Goal: Information Seeking & Learning: Check status

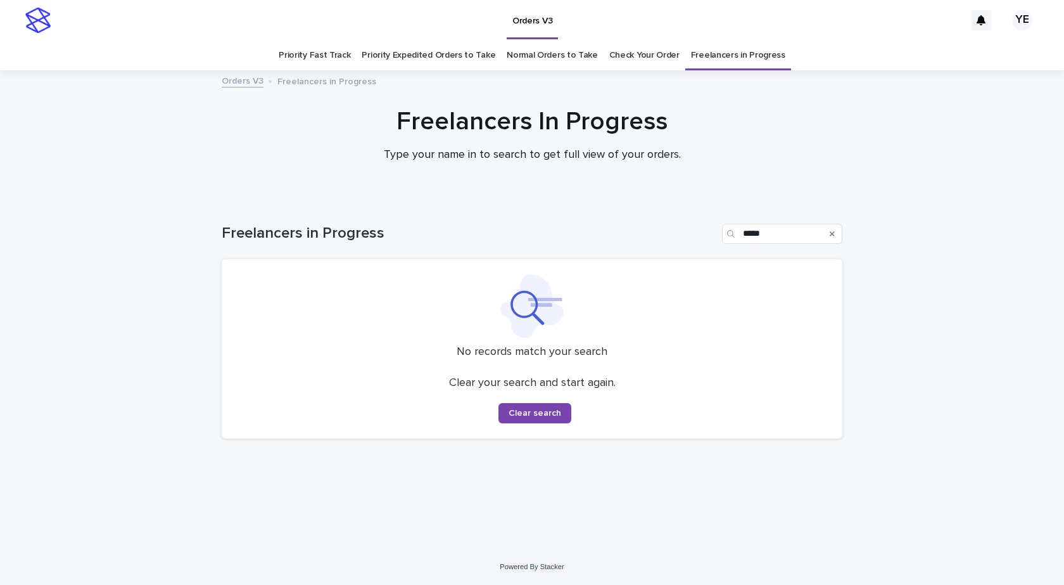
click at [272, 417] on div "Clear your search and start again. Clear search" at bounding box center [532, 399] width 590 height 47
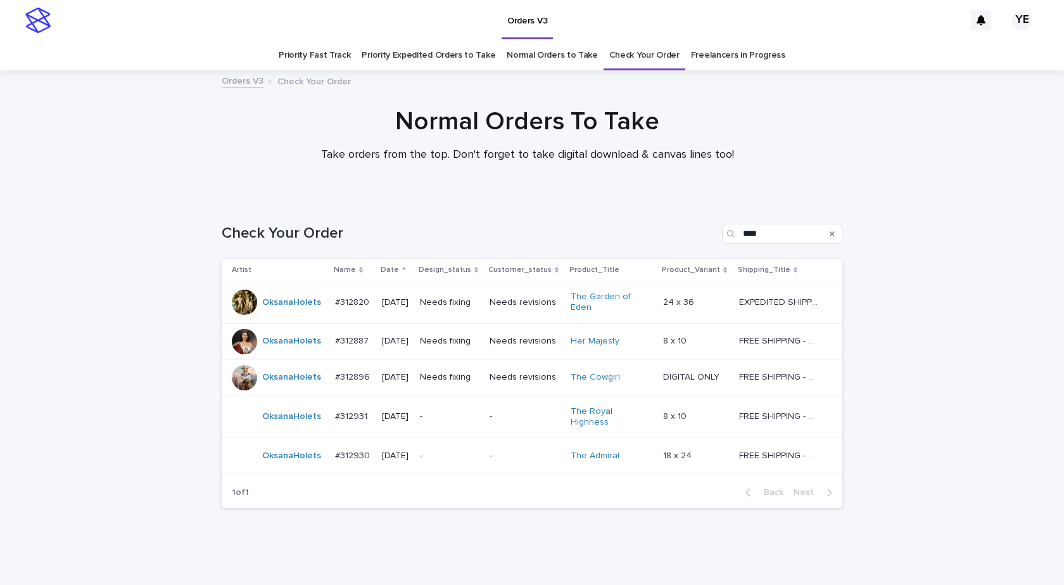
scroll to position [21, 0]
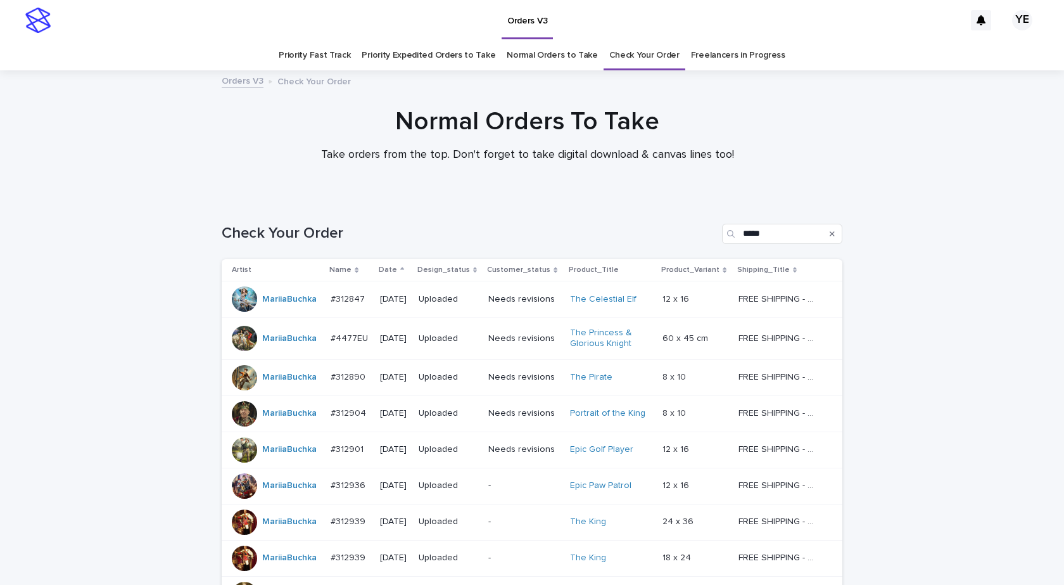
scroll to position [172, 0]
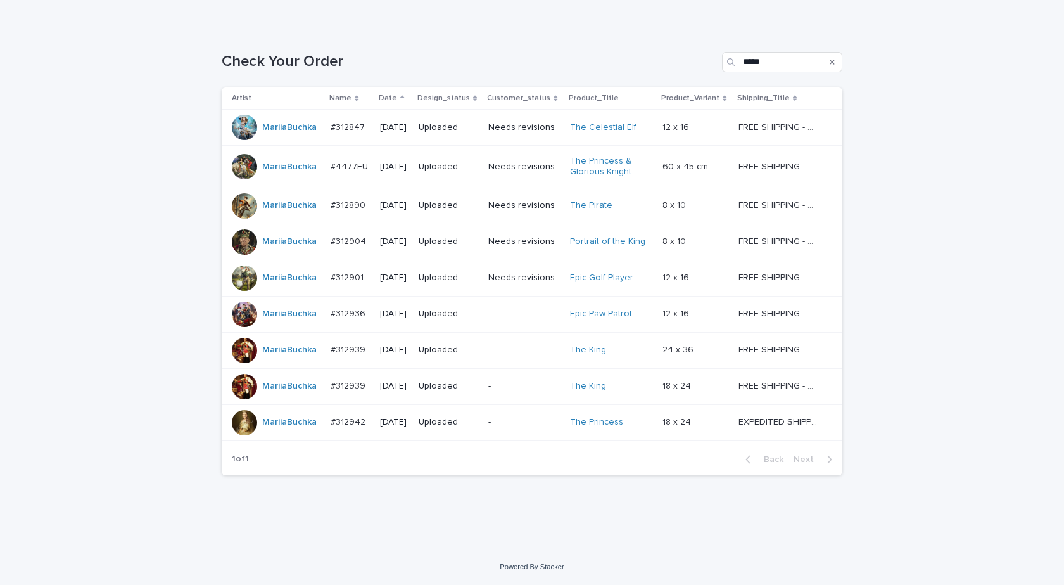
click at [68, 281] on div "Loading... Saving… Loading... Saving… Check Your Order ***** Artist Name Date D…" at bounding box center [532, 288] width 1064 height 522
